Goal: Find specific page/section: Find specific page/section

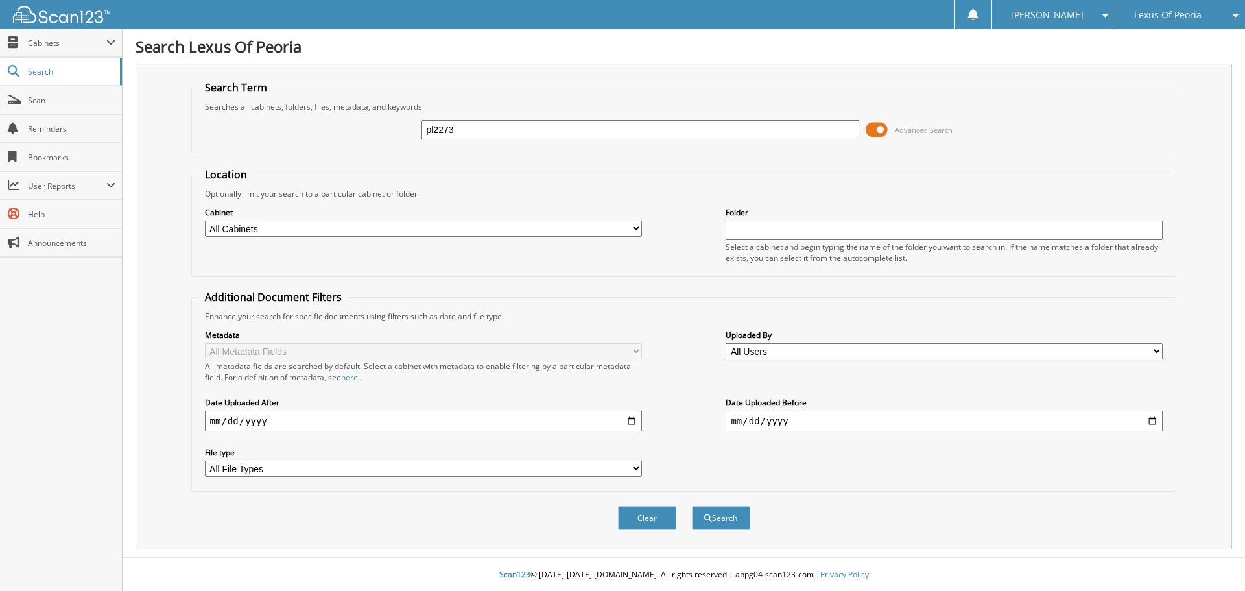
type input "pl2273"
click at [692, 506] on button "Search" at bounding box center [721, 518] width 58 height 24
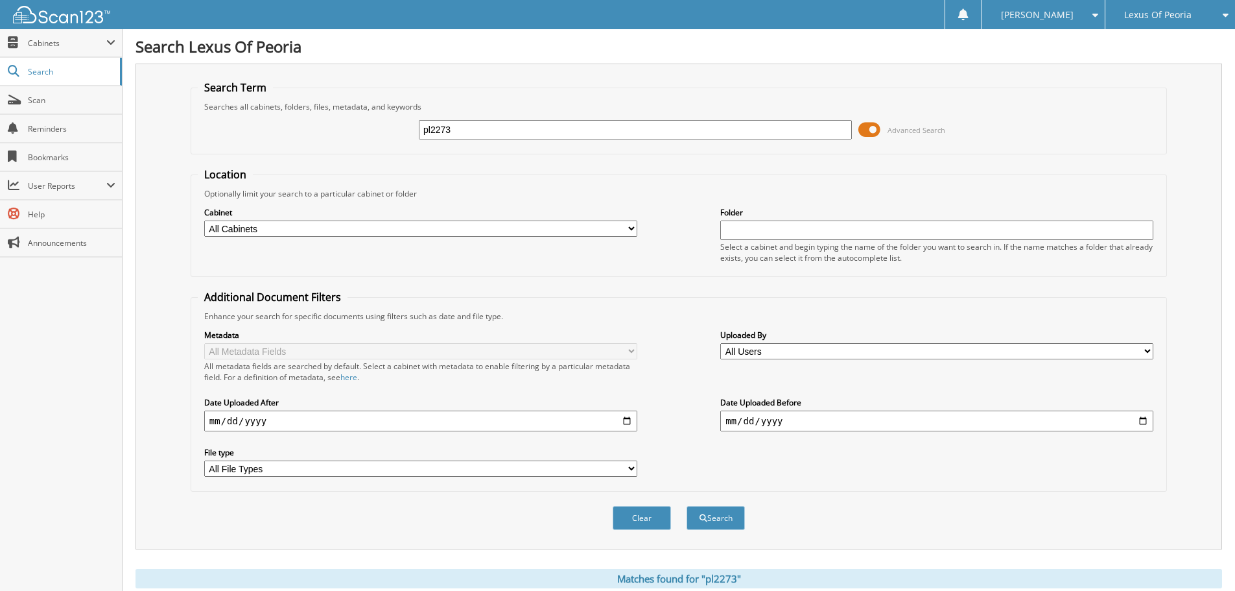
drag, startPoint x: 477, startPoint y: 131, endPoint x: 366, endPoint y: 128, distance: 111.5
click at [366, 128] on div "pl2273 Advanced Search" at bounding box center [679, 129] width 962 height 35
type input "rtpl1815a"
click at [686, 506] on button "Search" at bounding box center [715, 518] width 58 height 24
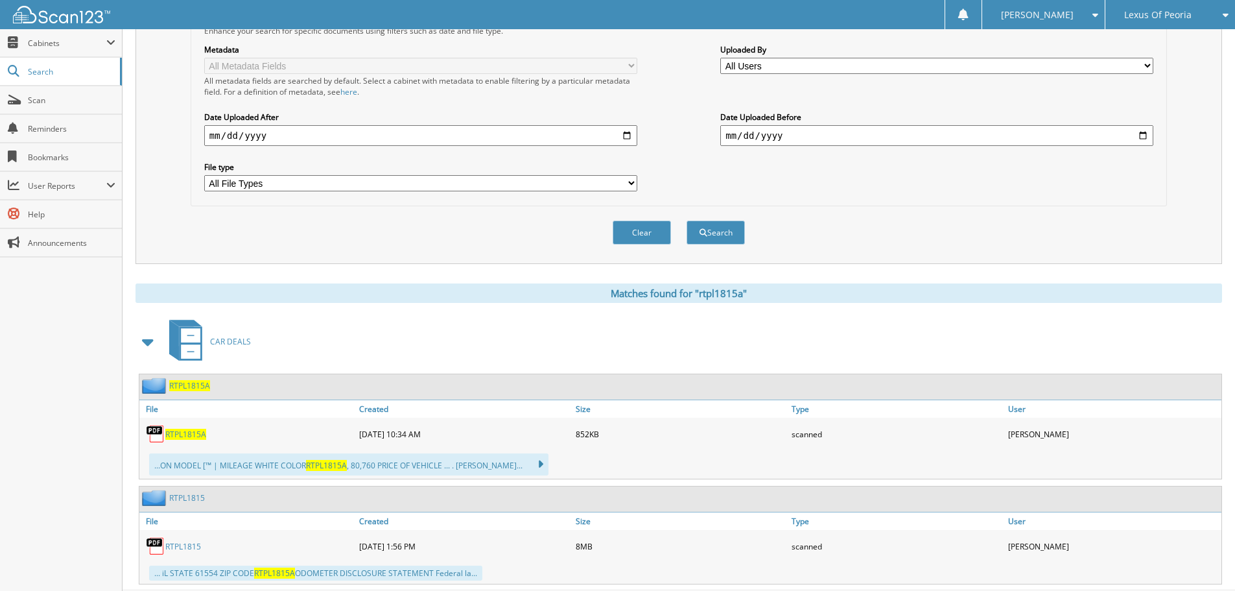
scroll to position [318, 0]
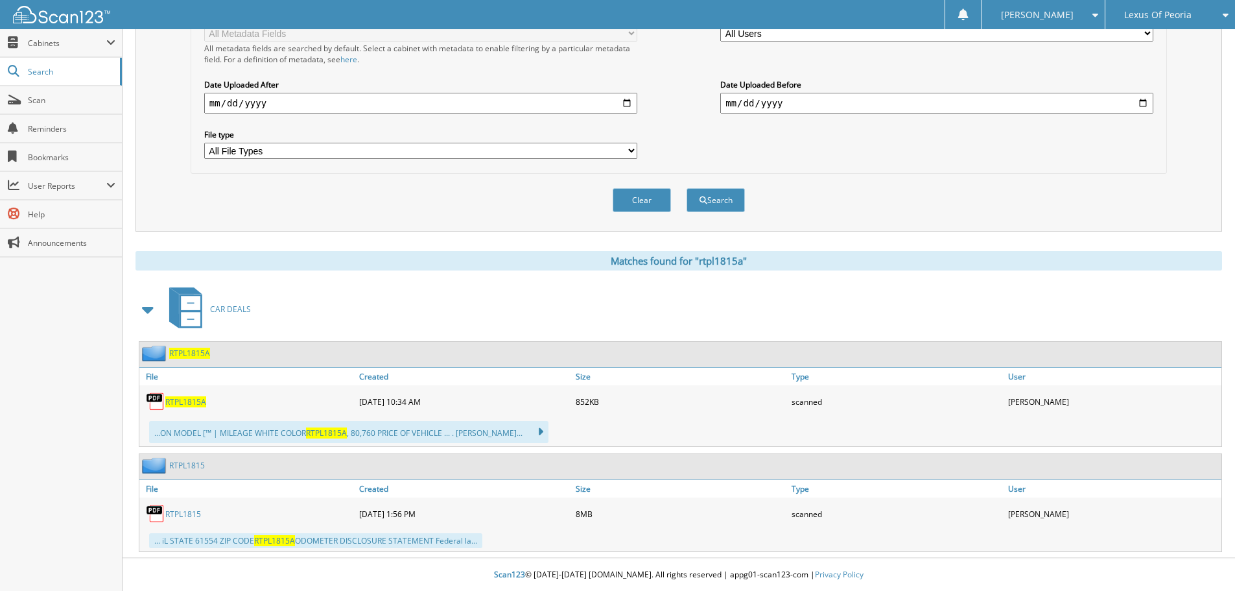
drag, startPoint x: 193, startPoint y: 403, endPoint x: 178, endPoint y: 405, distance: 15.1
click at [193, 403] on span "RTPL1815A" at bounding box center [185, 401] width 41 height 11
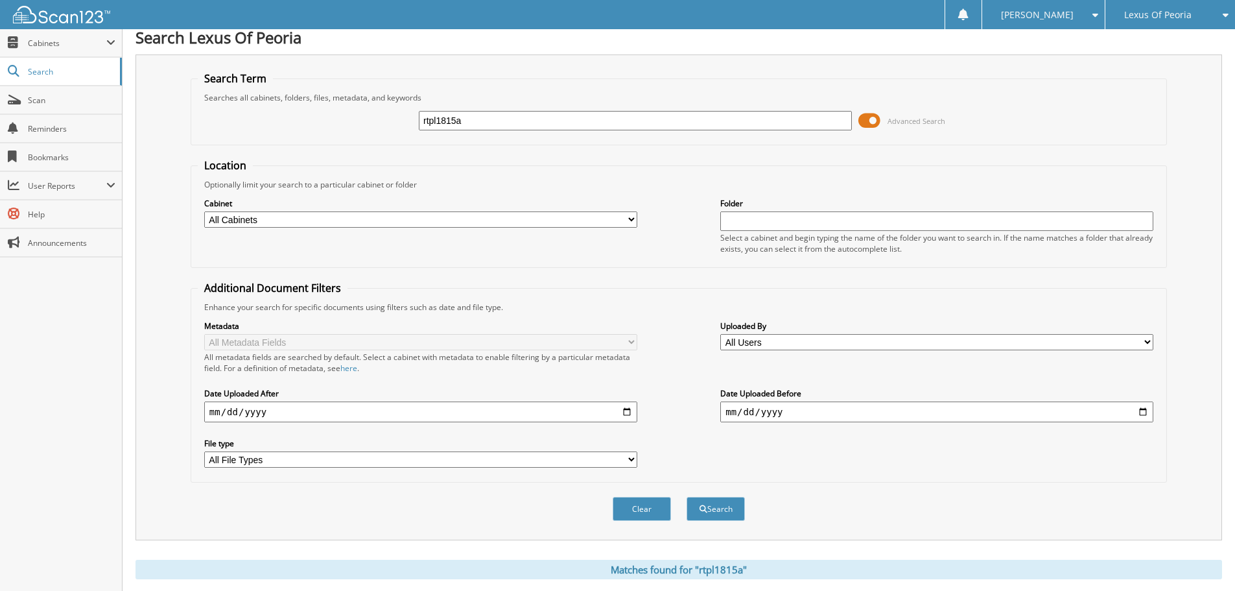
scroll to position [0, 0]
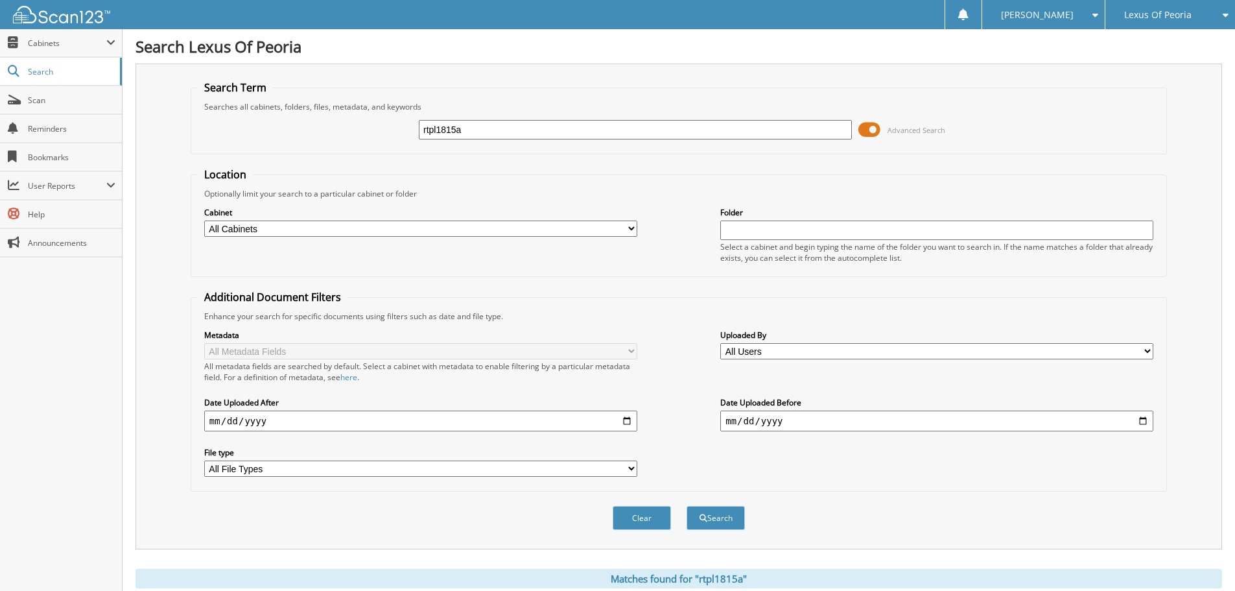
drag, startPoint x: 425, startPoint y: 128, endPoint x: 392, endPoint y: 124, distance: 33.9
click at [392, 124] on div "rtpl1815a Advanced Search" at bounding box center [679, 129] width 962 height 35
type input "xp10391a"
click at [686, 506] on button "Search" at bounding box center [715, 518] width 58 height 24
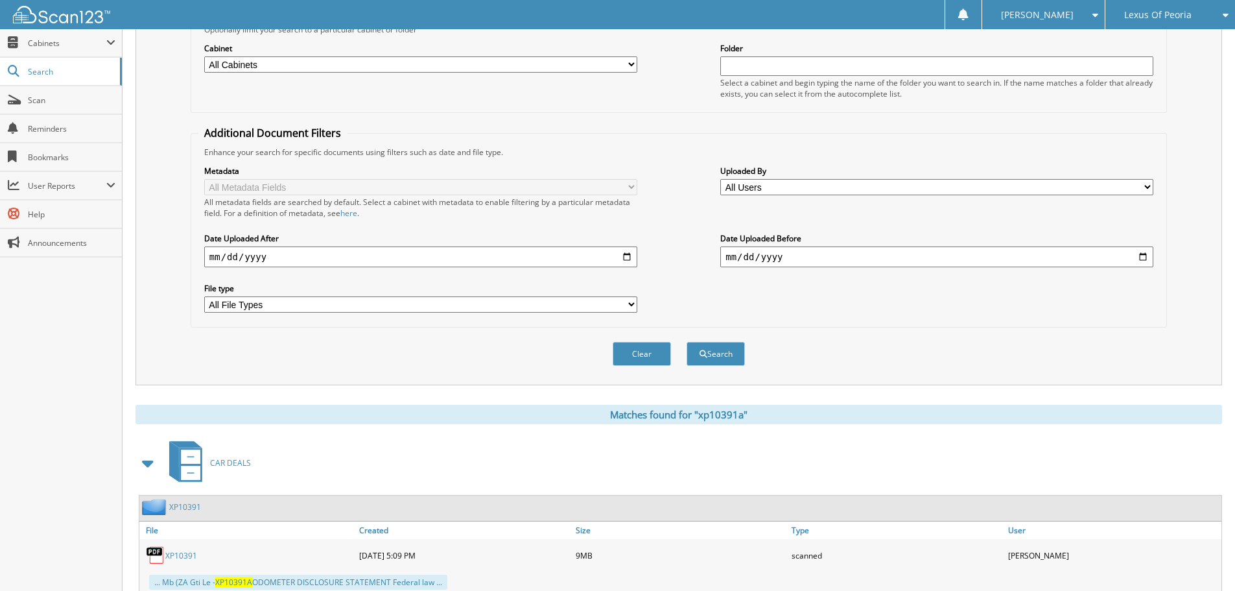
scroll to position [206, 0]
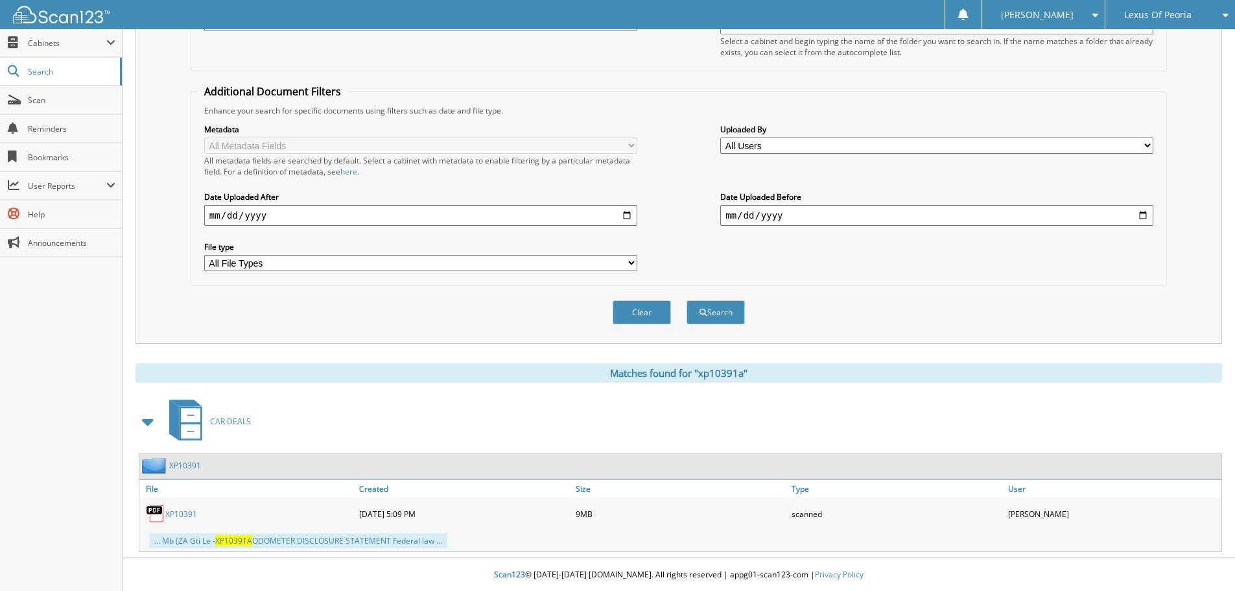
drag, startPoint x: 174, startPoint y: 513, endPoint x: 181, endPoint y: 515, distance: 7.4
click at [174, 513] on link "XP10391" at bounding box center [181, 513] width 32 height 11
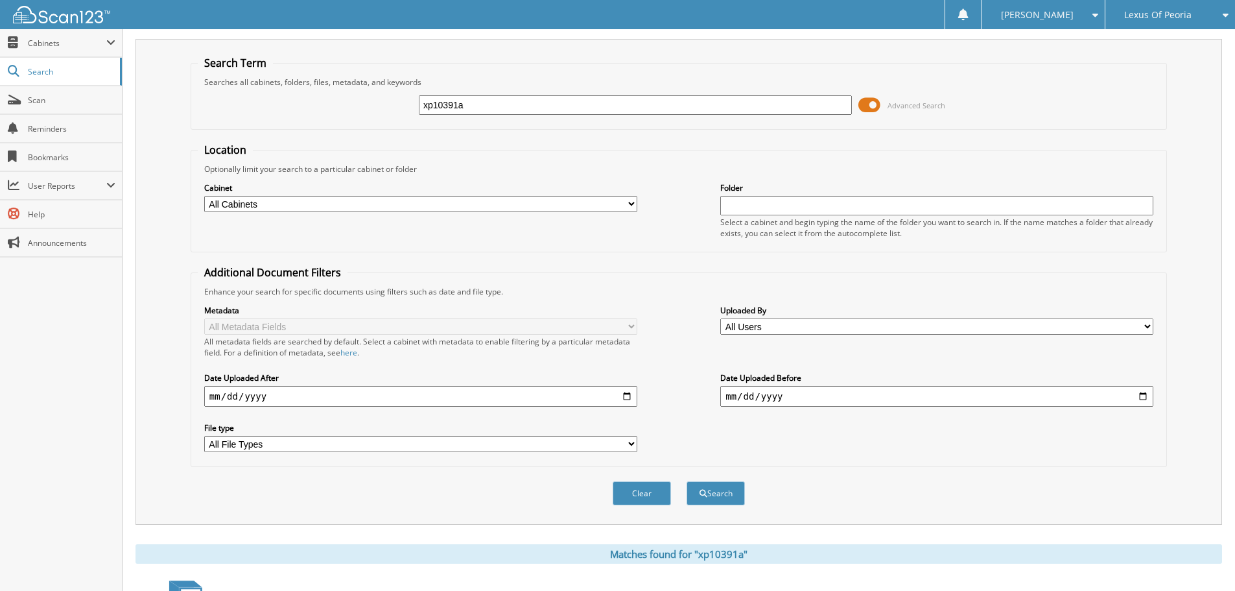
scroll to position [0, 0]
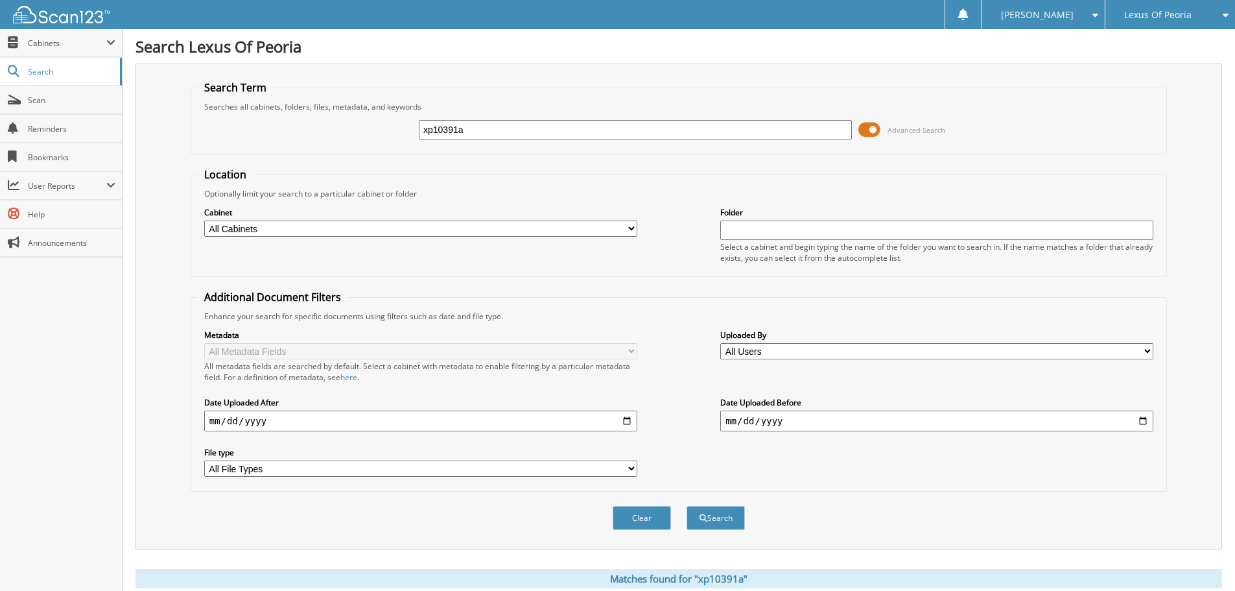
click at [1160, 12] on span "Lexus Of Peoria" at bounding box center [1157, 15] width 67 height 8
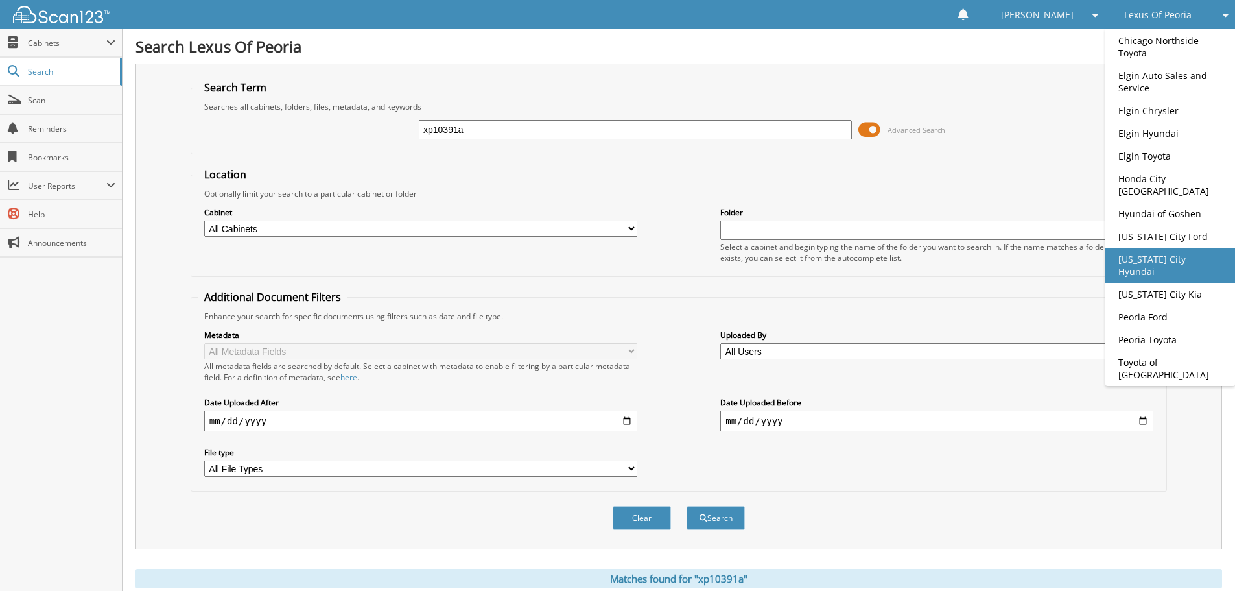
drag, startPoint x: 1160, startPoint y: 249, endPoint x: 1123, endPoint y: 248, distance: 36.3
click at [1160, 249] on link "[US_STATE] City Hyundai" at bounding box center [1170, 265] width 130 height 35
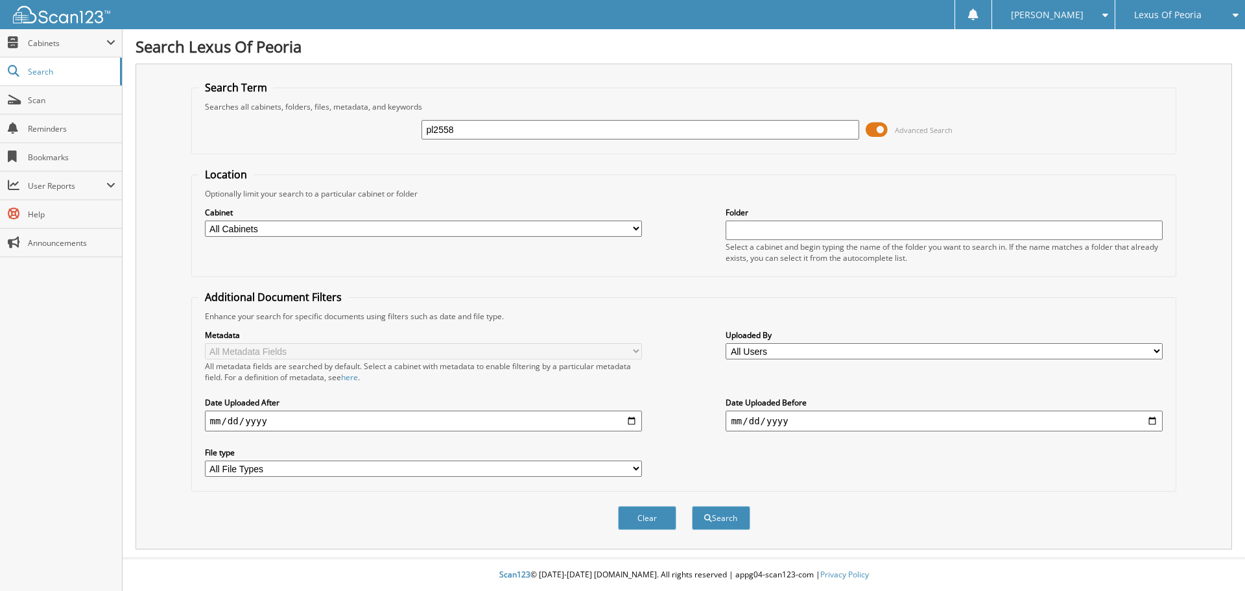
type input "pl2558"
click at [692, 506] on button "Search" at bounding box center [721, 518] width 58 height 24
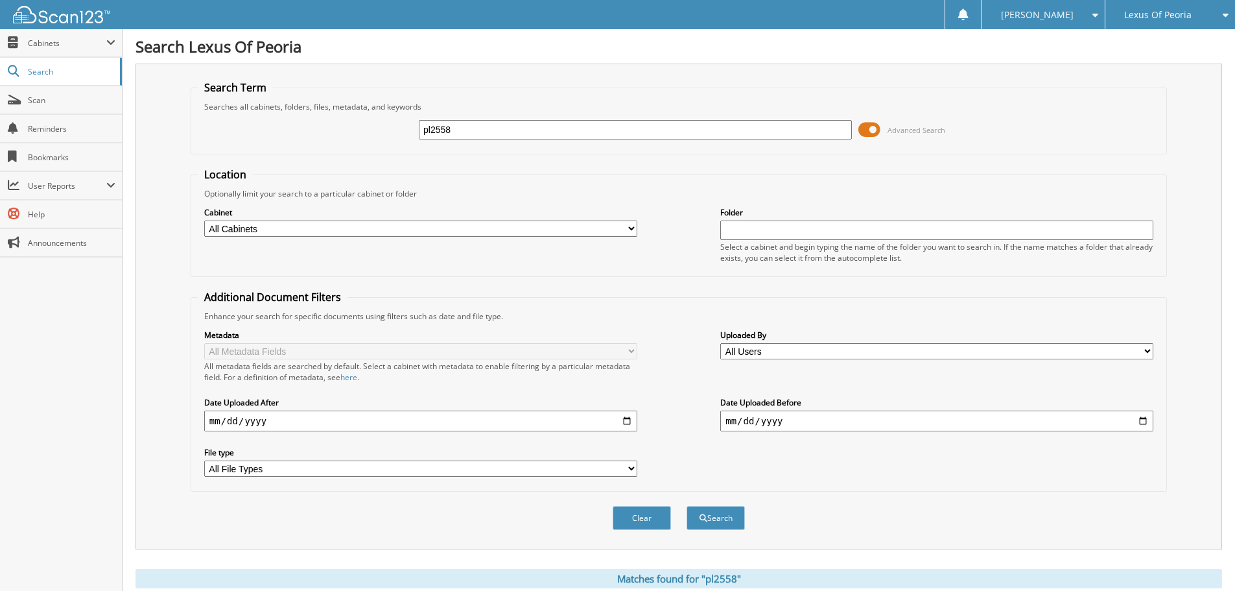
click at [455, 129] on input "pl2558" at bounding box center [635, 129] width 433 height 19
type input "pl2559"
click at [686, 506] on button "Search" at bounding box center [715, 518] width 58 height 24
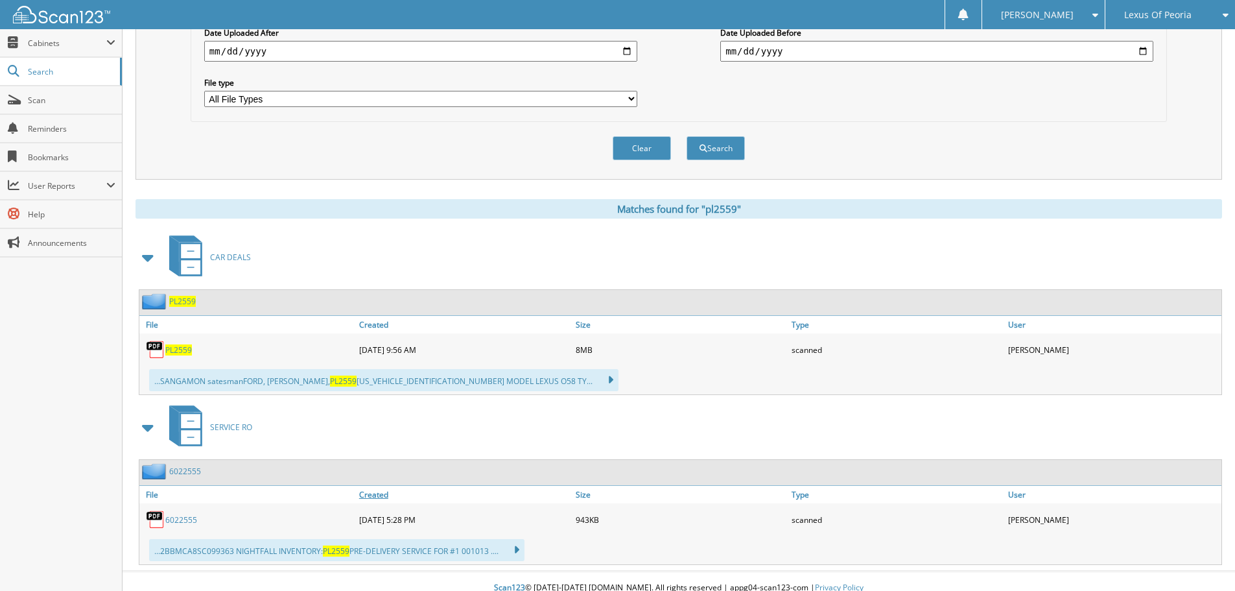
scroll to position [383, 0]
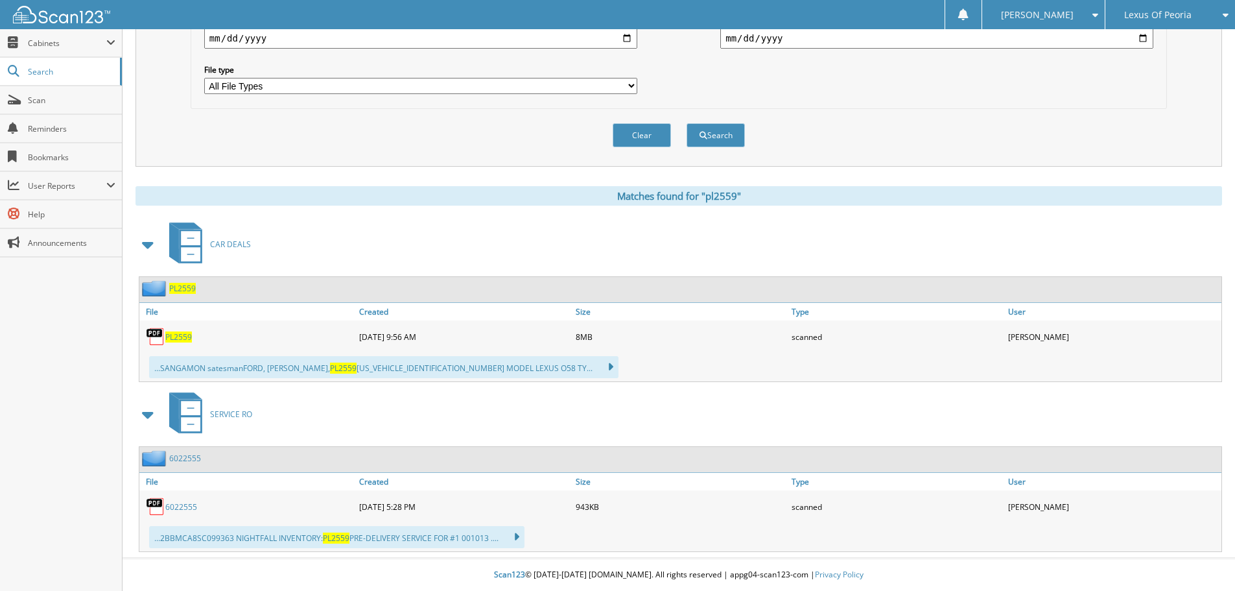
click at [182, 338] on span "PL2559" at bounding box center [178, 336] width 27 height 11
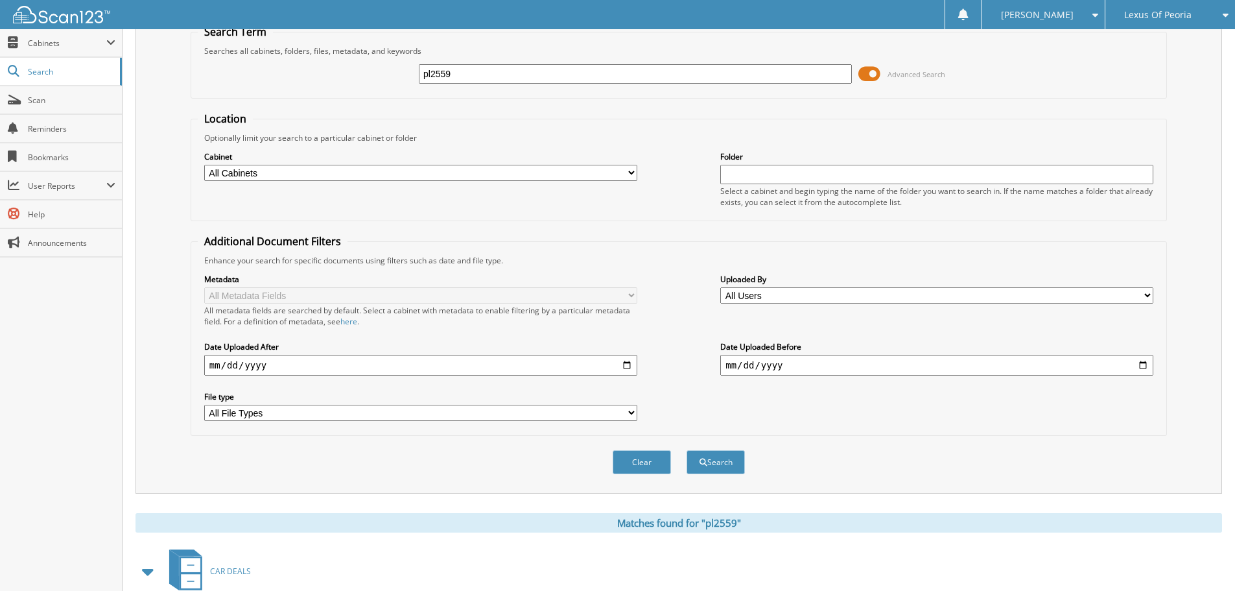
scroll to position [0, 0]
